Goal: Obtain resource: Download file/media

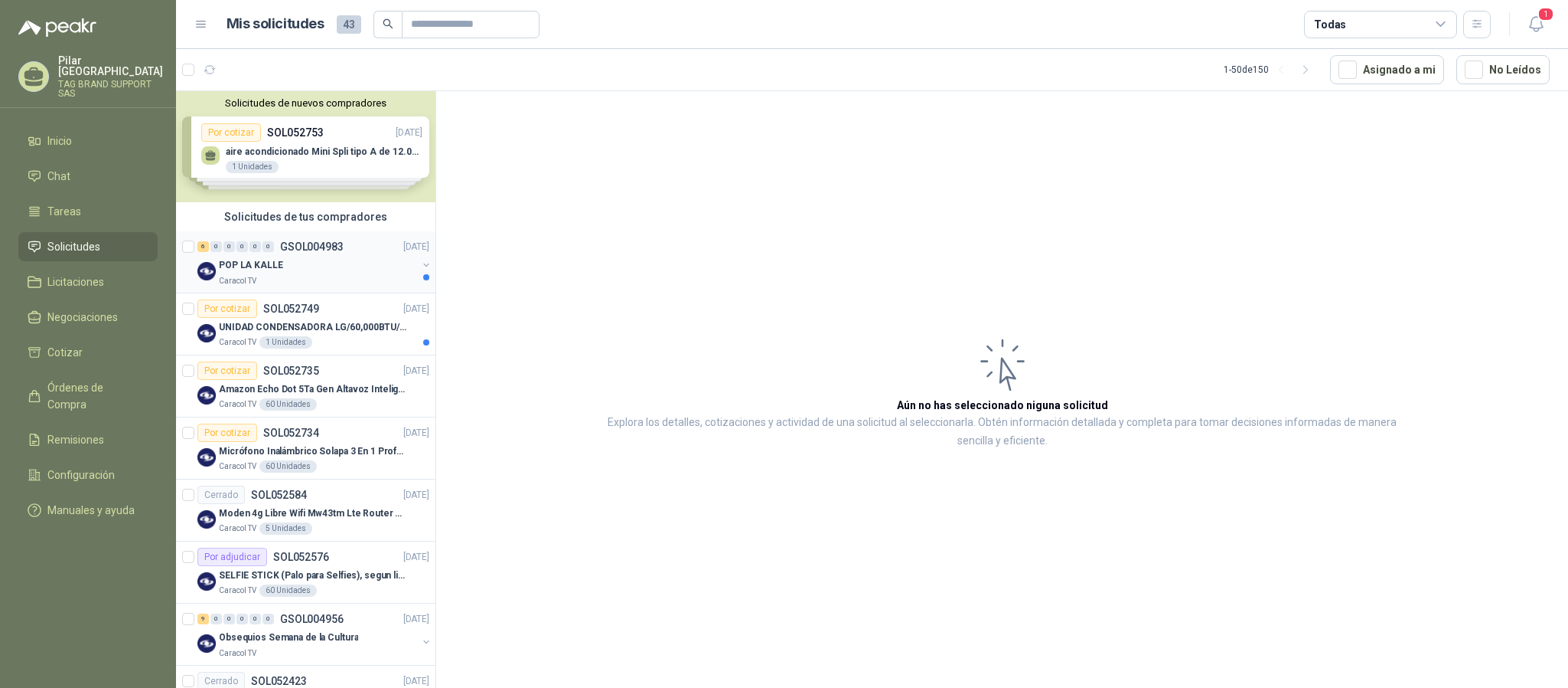
click at [303, 274] on div "Caracol TV" at bounding box center [318, 280] width 198 height 12
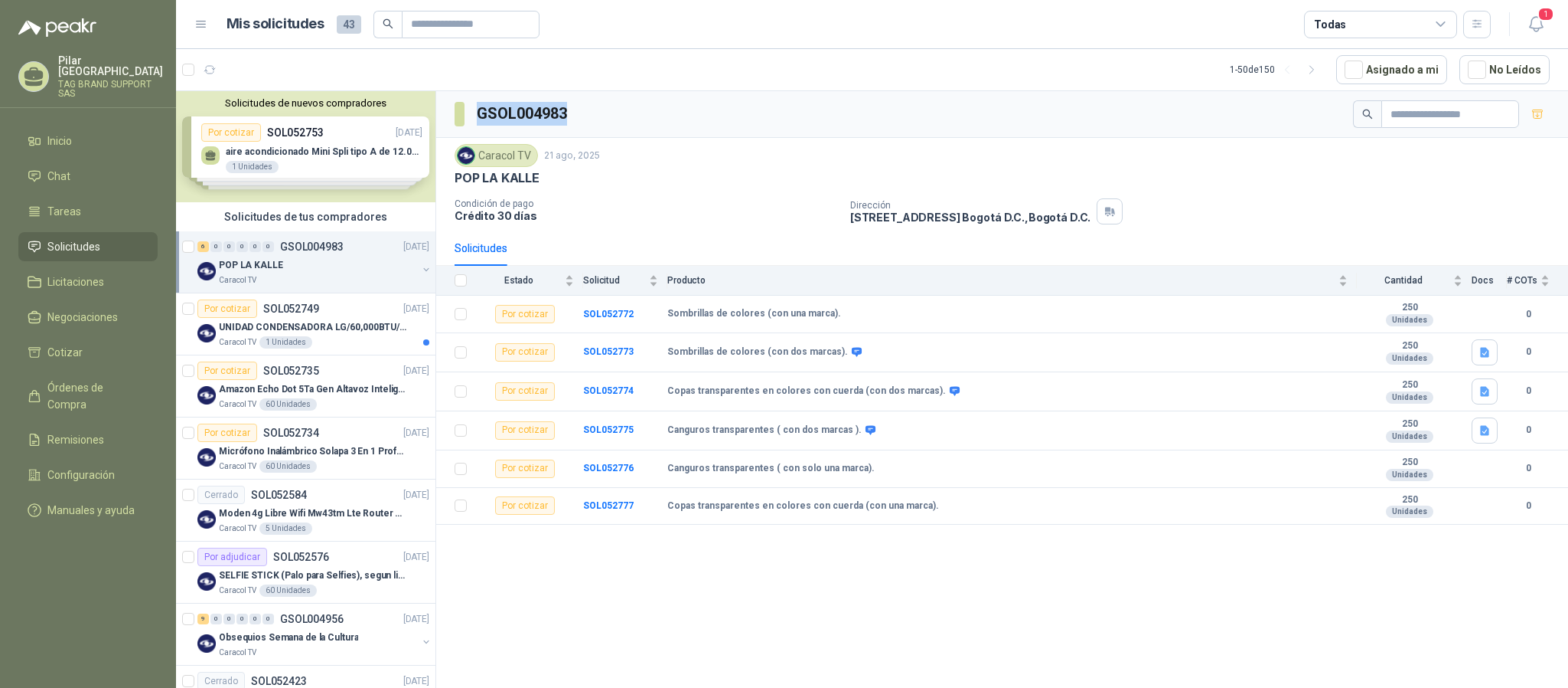
drag, startPoint x: 579, startPoint y: 122, endPoint x: 480, endPoint y: 122, distance: 99.0
click at [480, 122] on div "GSOL004983" at bounding box center [1002, 114] width 1131 height 47
copy h3 "GSOL004983"
click at [323, 453] on p "Micrófono Inalámbrico Solapa 3 En 1 Profesional F11-2 X2" at bounding box center [314, 451] width 191 height 15
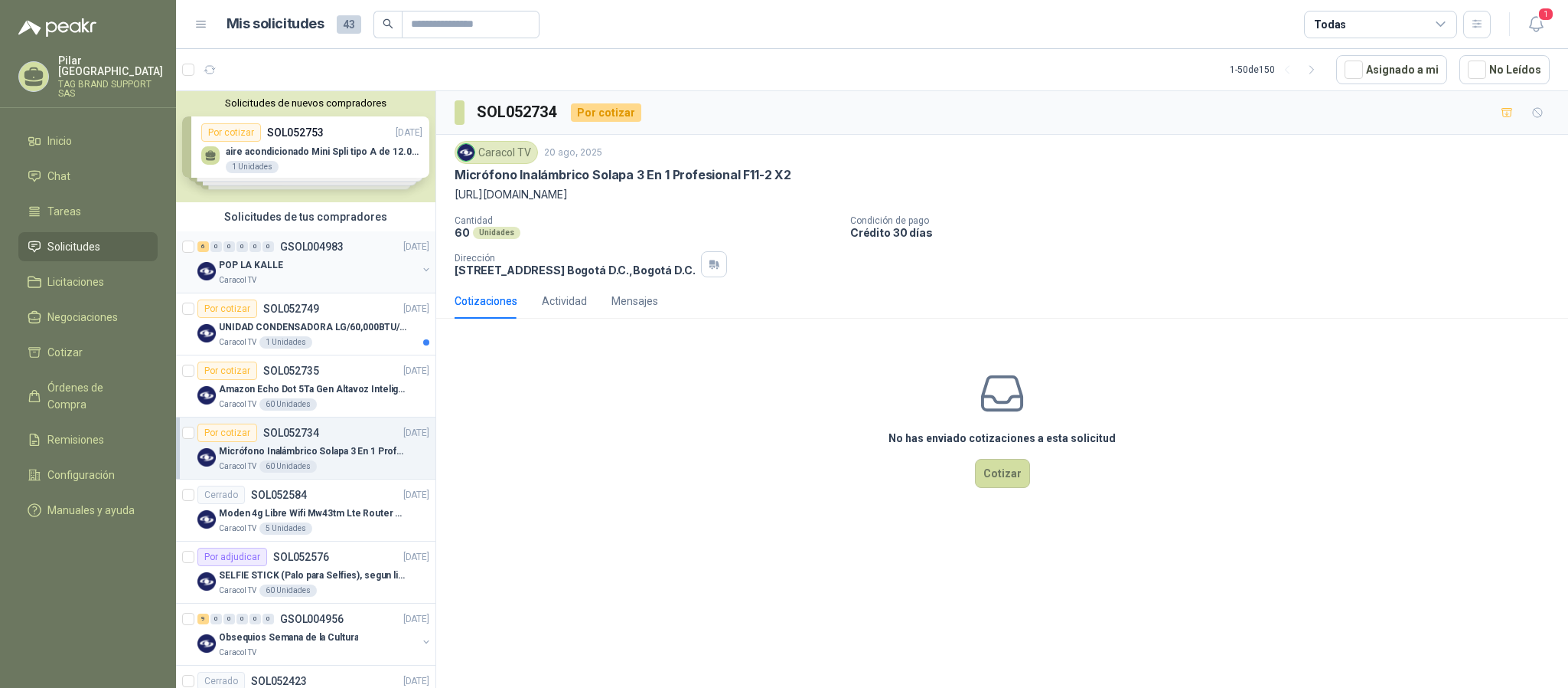
click at [333, 280] on div "Caracol TV" at bounding box center [318, 280] width 198 height 12
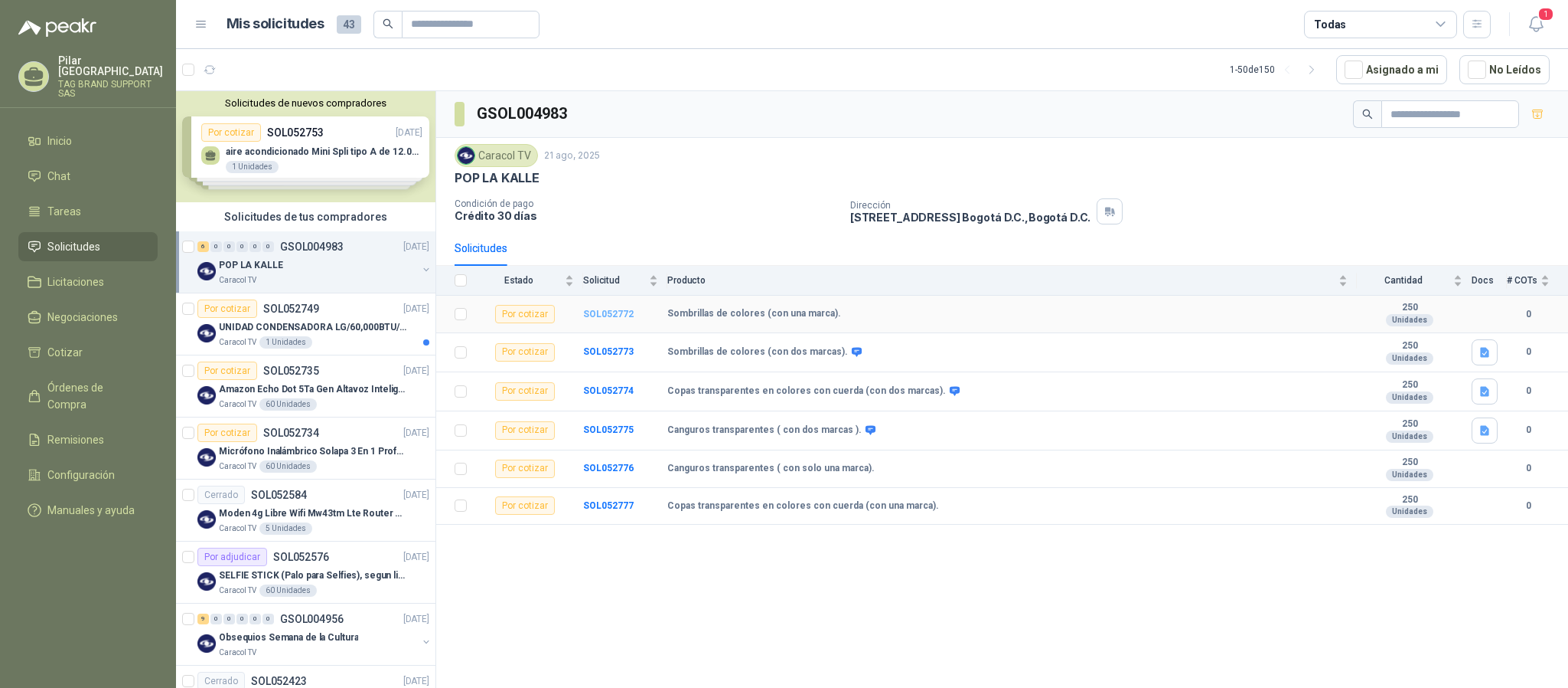
click at [611, 315] on b "SOL052772" at bounding box center [608, 314] width 50 height 11
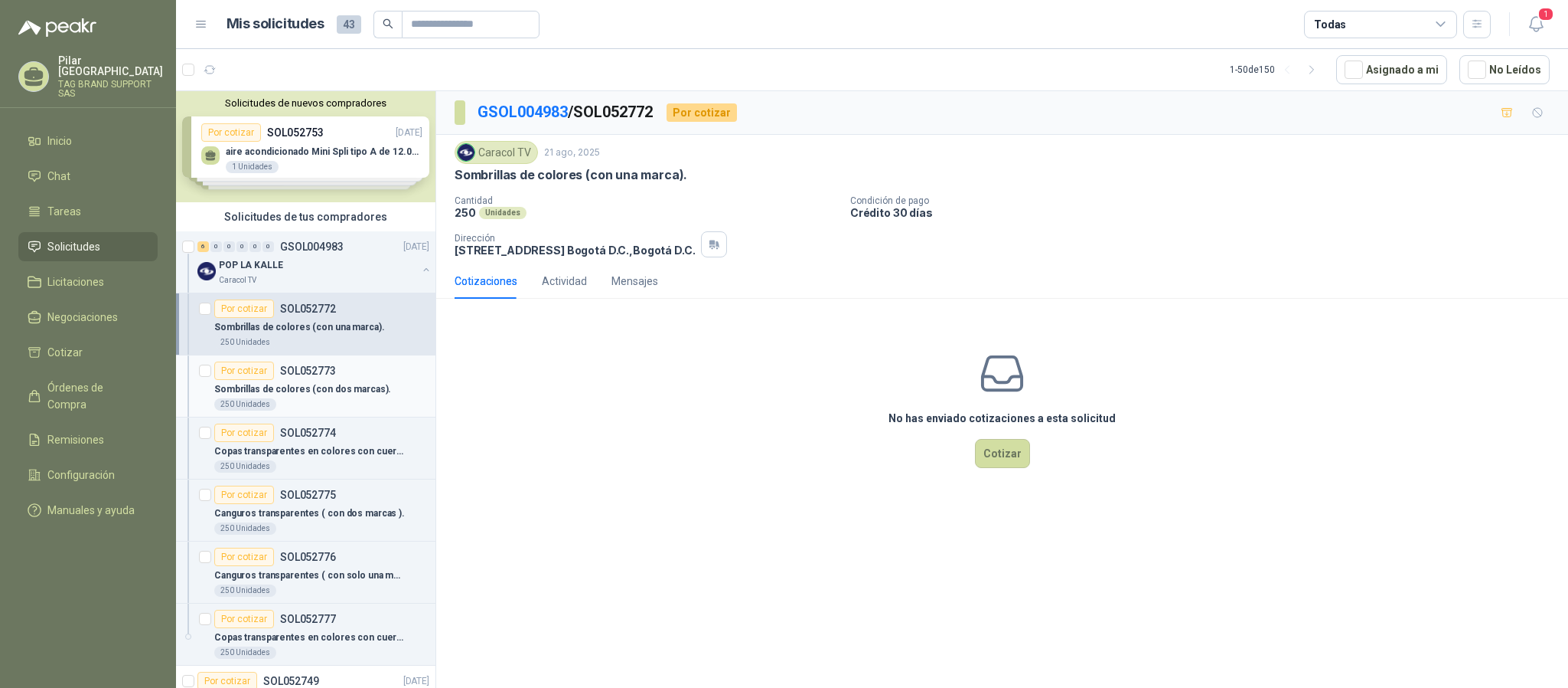
click at [331, 376] on p "SOL052773" at bounding box center [308, 371] width 56 height 11
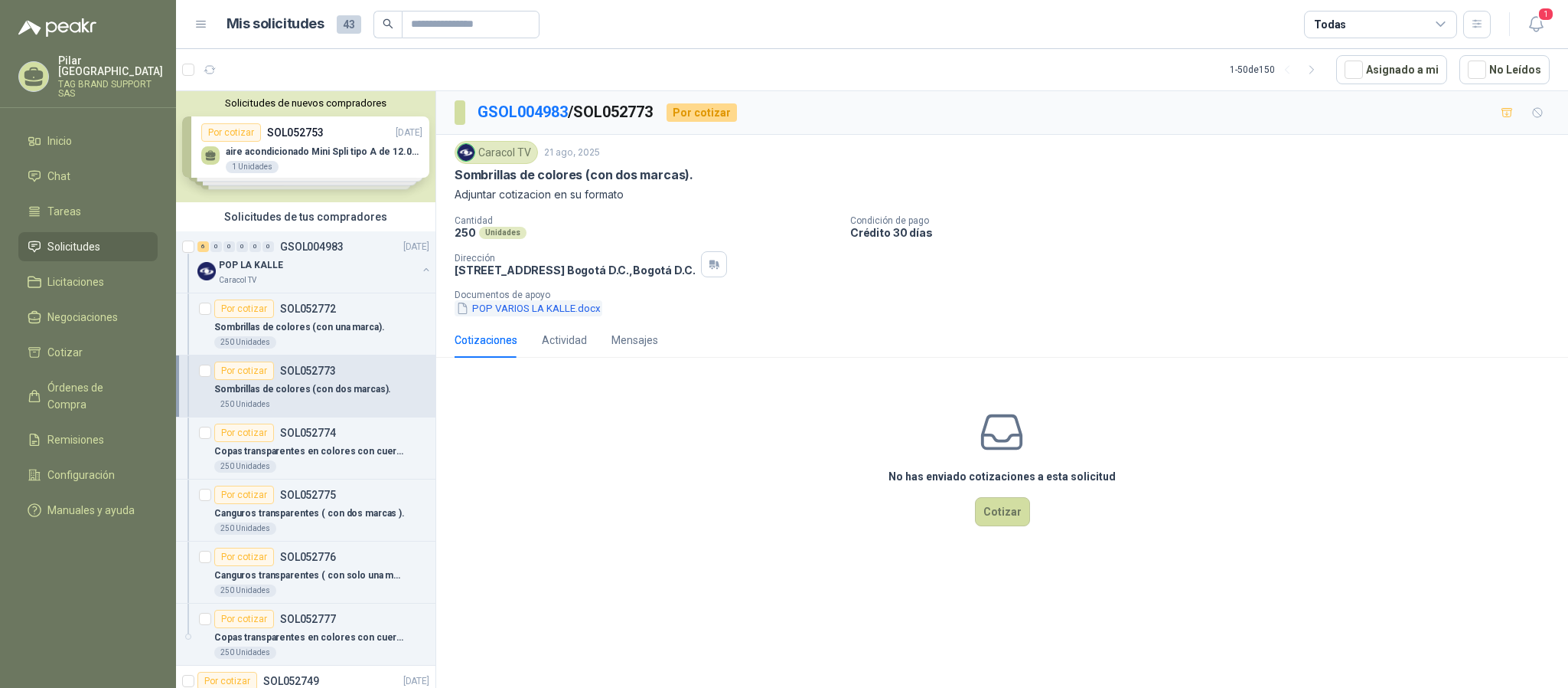
click at [479, 310] on button "POP VARIOS LA KALLE.docx" at bounding box center [529, 308] width 148 height 16
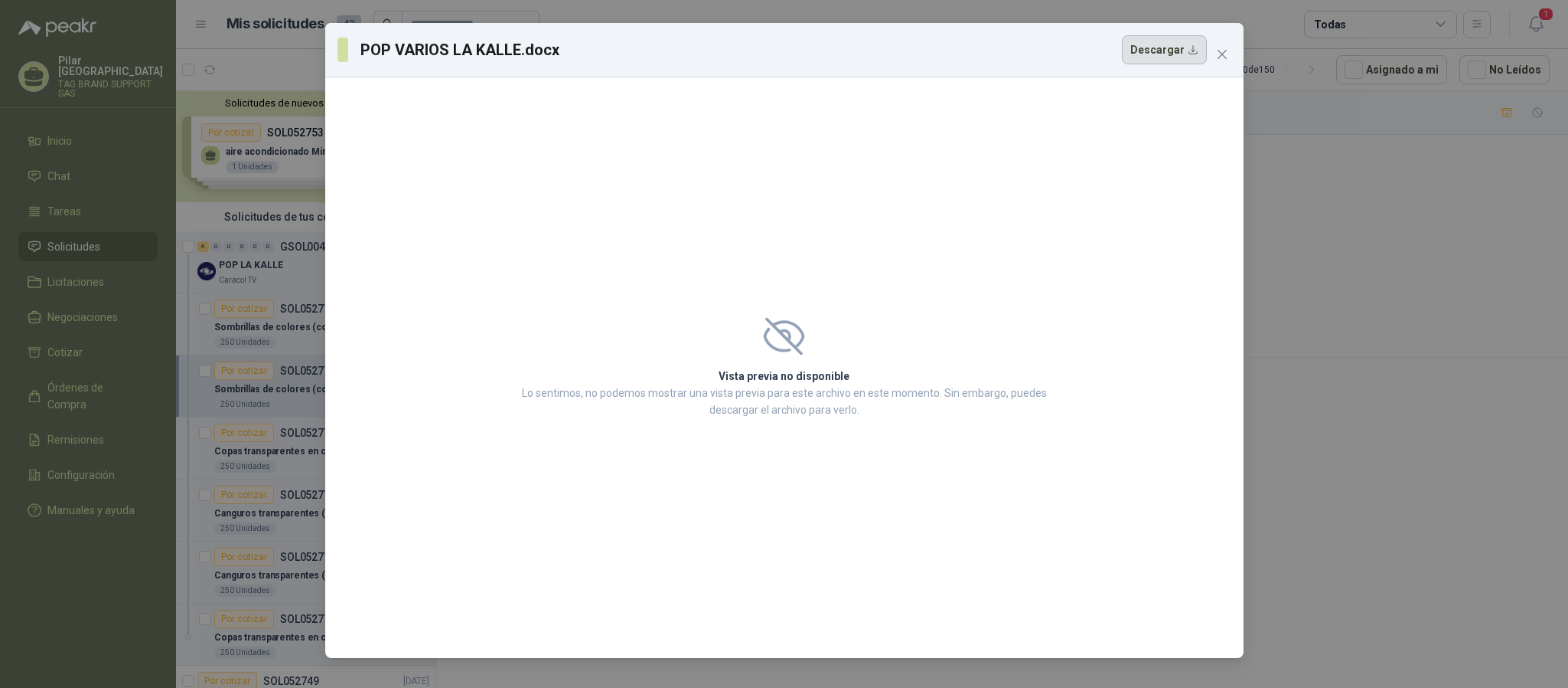
click at [1178, 55] on button "Descargar" at bounding box center [1163, 50] width 85 height 29
click at [1230, 53] on span "Close" at bounding box center [1222, 54] width 25 height 12
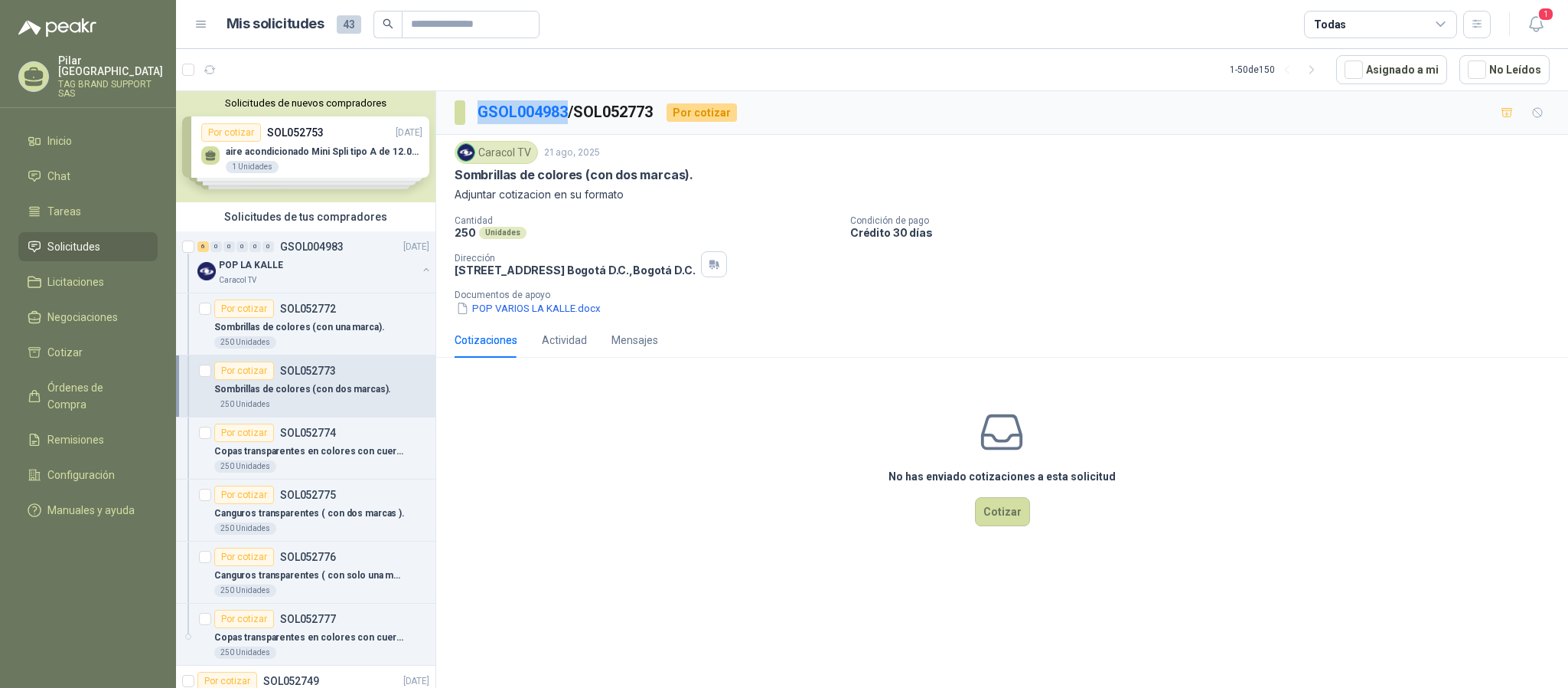
drag, startPoint x: 569, startPoint y: 111, endPoint x: 471, endPoint y: 111, distance: 98.0
click at [471, 111] on section "GSOL004983 / SOL052773" at bounding box center [554, 112] width 200 height 25
copy link "GSOL004983"
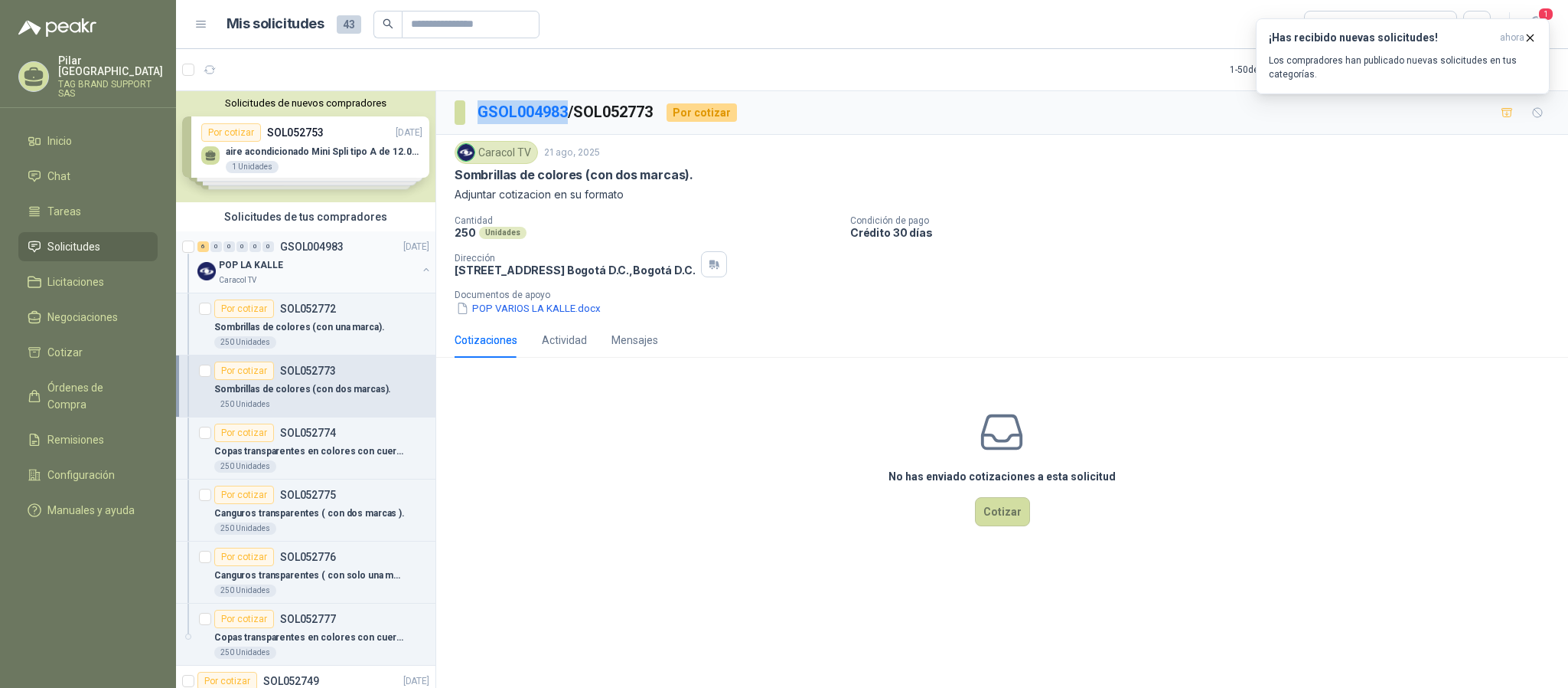
click at [420, 277] on div at bounding box center [426, 270] width 12 height 16
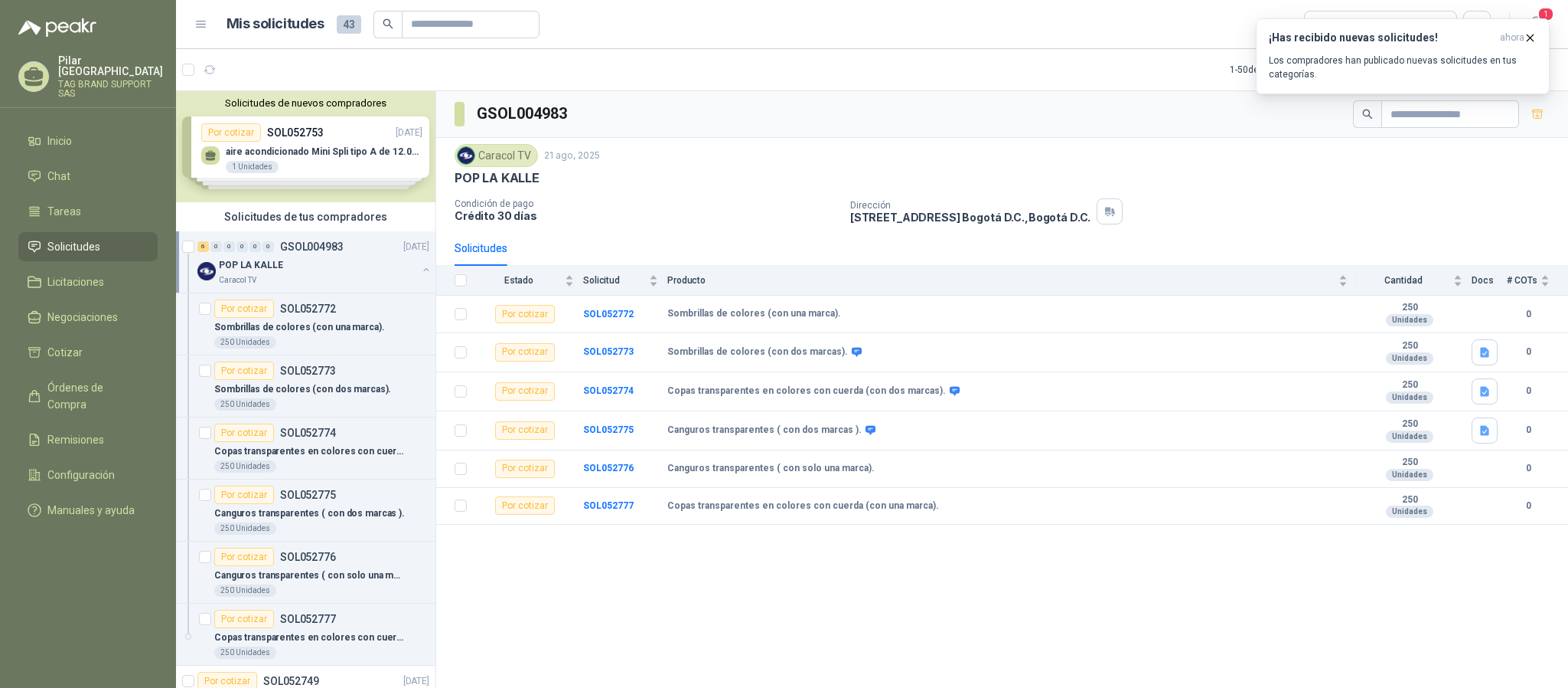
click at [420, 271] on button "button" at bounding box center [426, 269] width 12 height 12
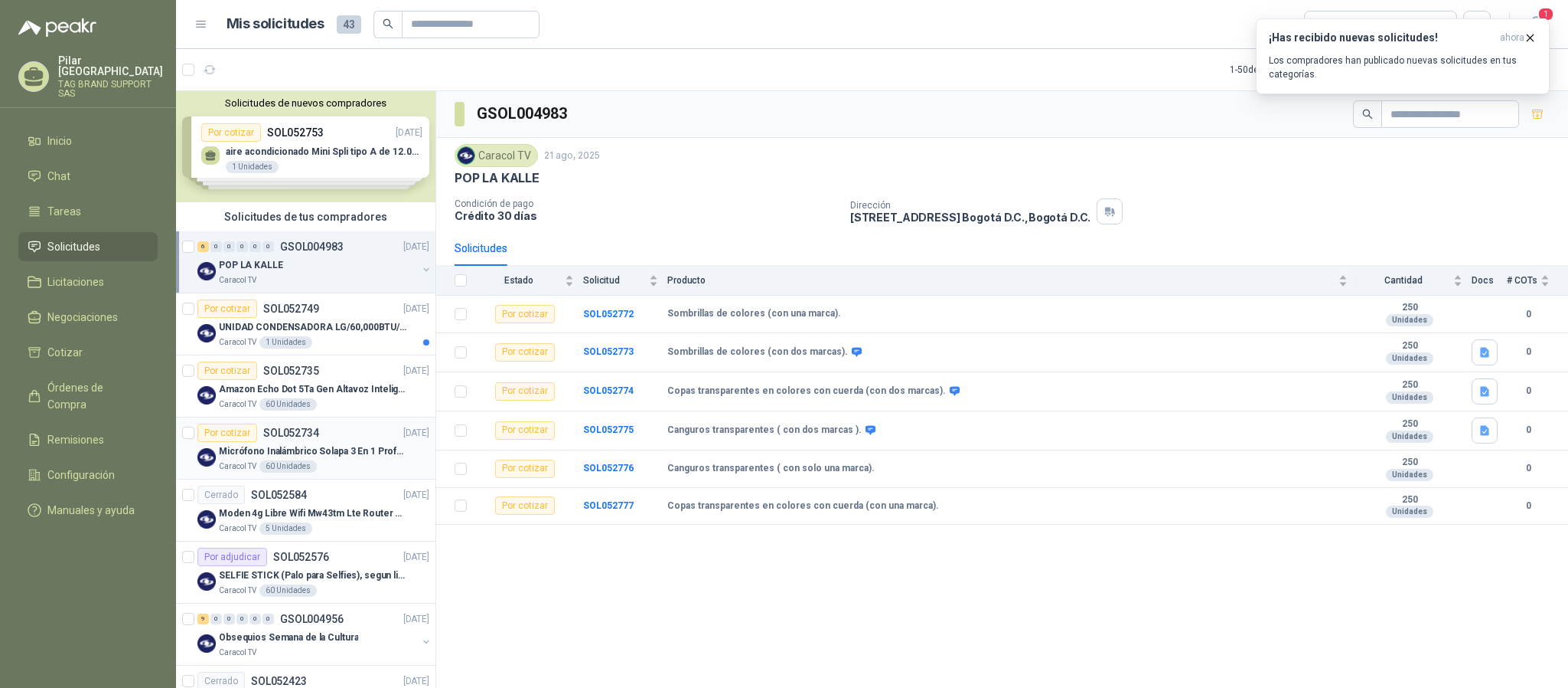
click at [333, 428] on div "Por cotizar SOL052734 20/08/25" at bounding box center [313, 432] width 232 height 18
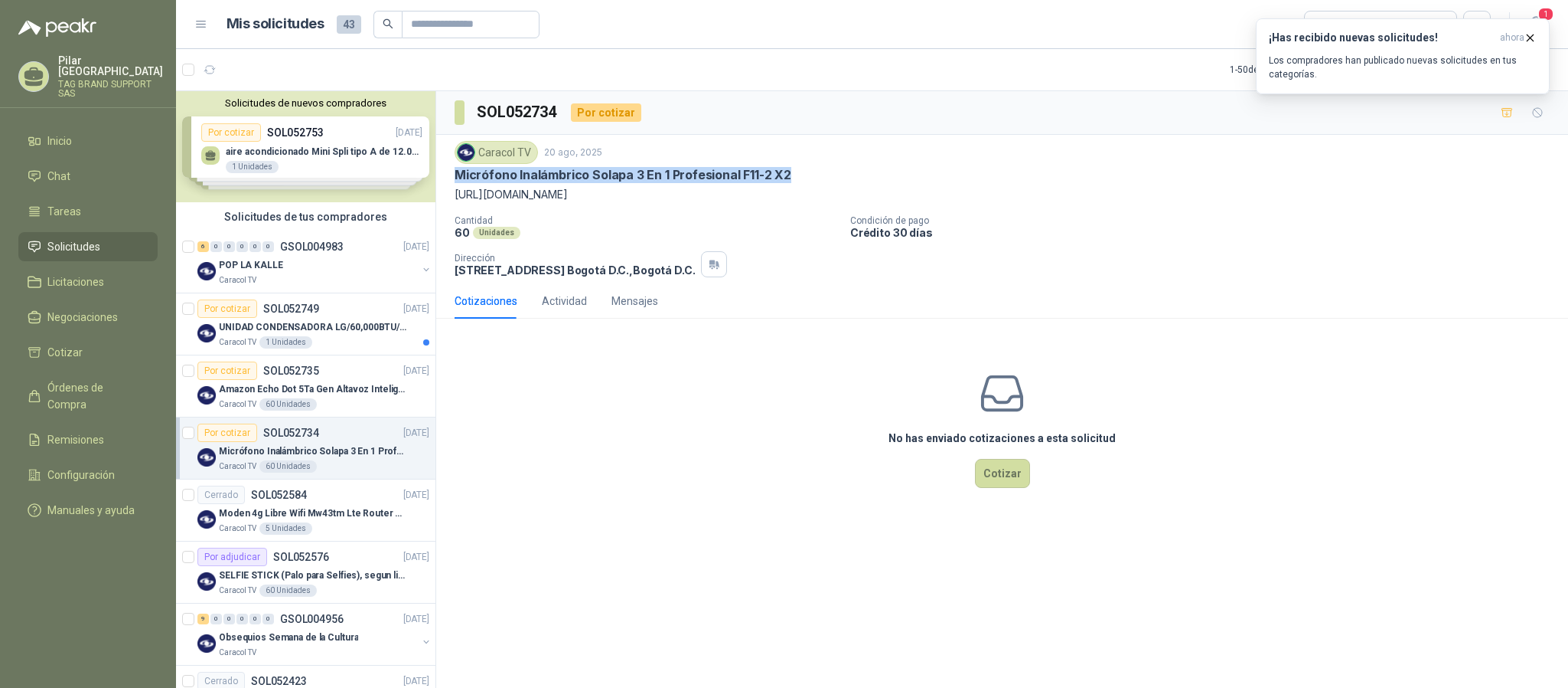
drag, startPoint x: 453, startPoint y: 182, endPoint x: 800, endPoint y: 184, distance: 347.0
click at [800, 183] on div "Micrófono Inalámbrico Solapa 3 En 1 Profesional F11-2 X2" at bounding box center [1002, 175] width 1095 height 16
copy p "Micrófono Inalámbrico Solapa 3 En 1 Profesional F11-2 X2"
drag, startPoint x: 561, startPoint y: 196, endPoint x: 452, endPoint y: 196, distance: 109.0
click at [452, 196] on div "Caracol TV 20 ago, 2025 Micrófono Inalámbrico Solapa 3 En 1 Profesional F11-2 X…" at bounding box center [1002, 208] width 1131 height 149
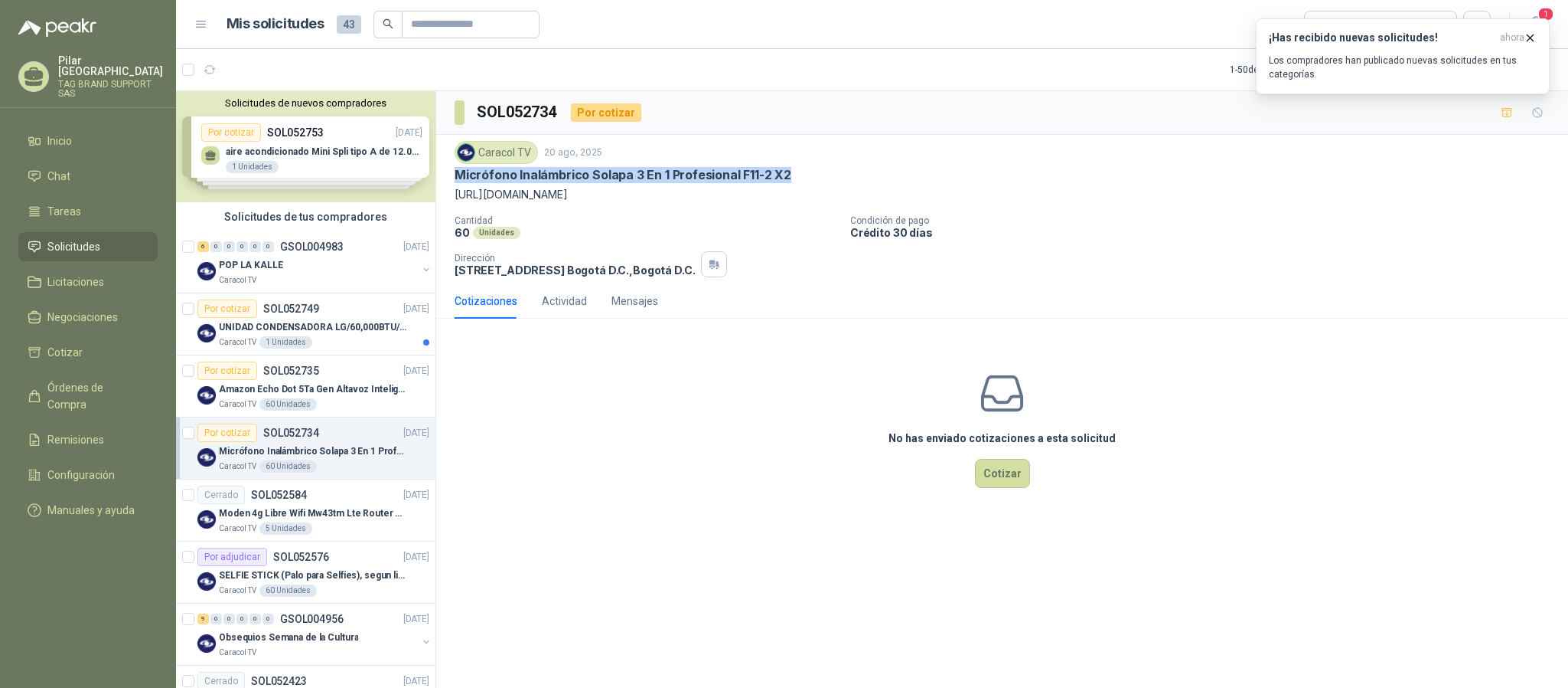
copy p "https://shre.ink/tMd4"
drag, startPoint x: 457, startPoint y: 180, endPoint x: 813, endPoint y: 180, distance: 356.0
click at [813, 180] on div "Micrófono Inalámbrico Solapa 3 En 1 Profesional F11-2 X2" at bounding box center [1002, 175] width 1095 height 16
copy p "Micrófono Inalámbrico Solapa 3 En 1 Profesional F11-2 X2"
